Goal: Task Accomplishment & Management: Manage account settings

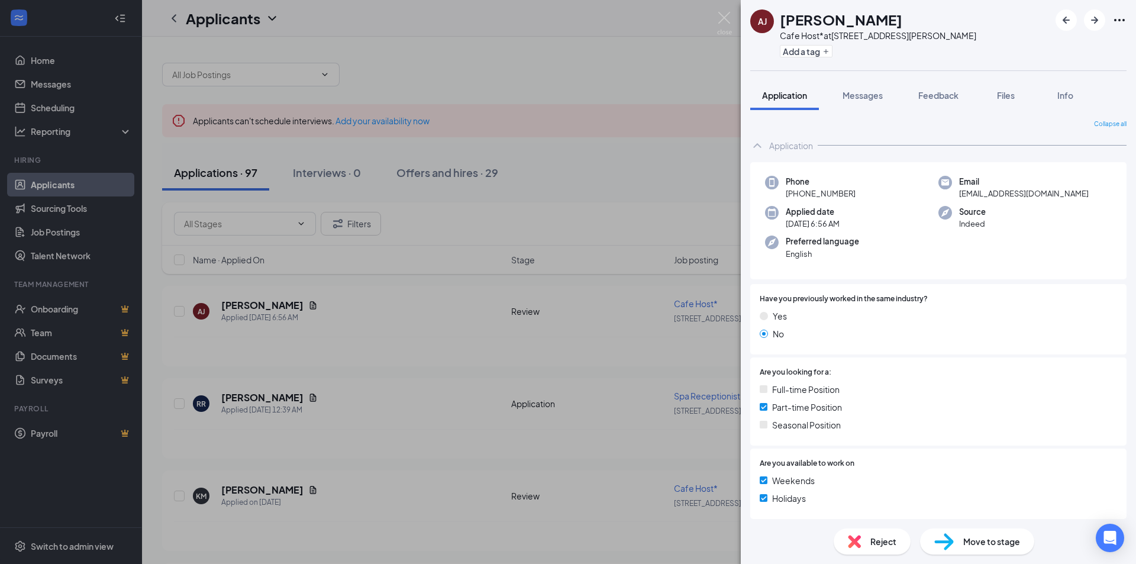
scroll to position [63, 0]
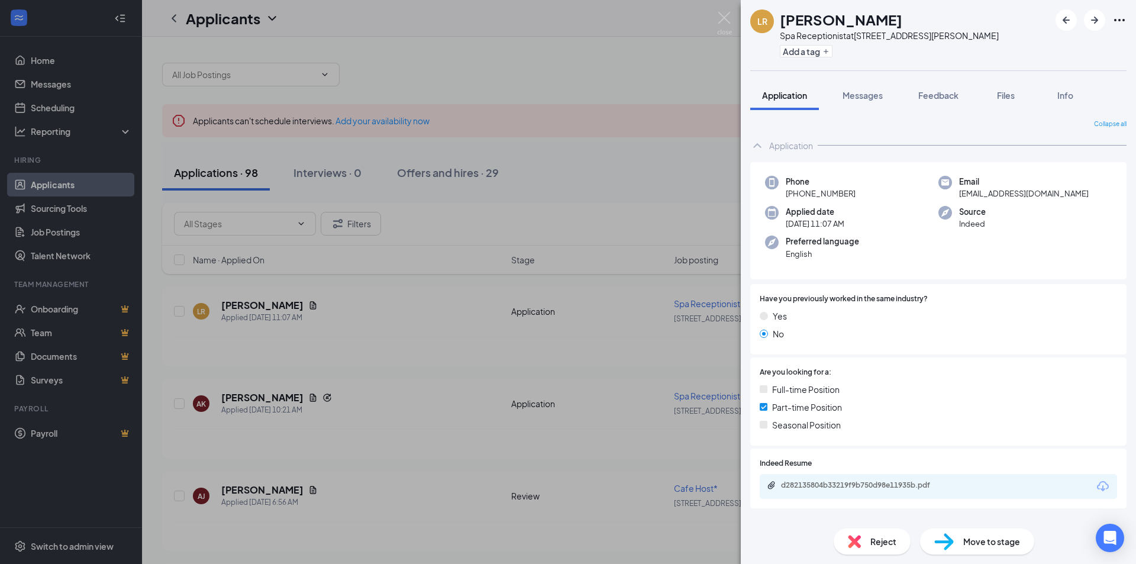
click at [1100, 486] on icon "Download" at bounding box center [1103, 486] width 14 height 14
